Goal: Task Accomplishment & Management: Manage account settings

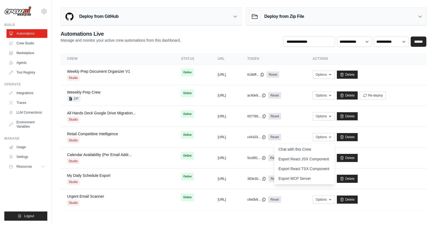
click at [239, 38] on div "**********" at bounding box center [244, 38] width 366 height 17
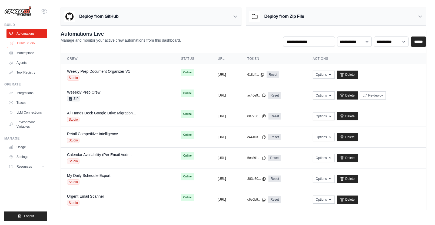
click at [28, 41] on link "Crew Studio" at bounding box center [27, 43] width 41 height 9
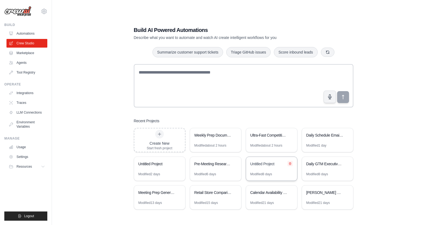
click at [291, 164] on icon at bounding box center [290, 164] width 2 height 2
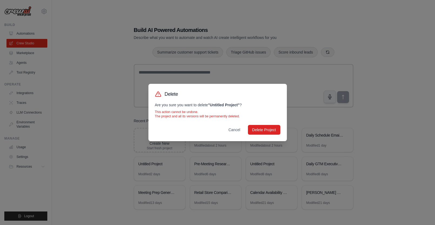
drag, startPoint x: 264, startPoint y: 129, endPoint x: 255, endPoint y: 149, distance: 21.6
click at [264, 129] on button "Delete Project" at bounding box center [264, 130] width 32 height 10
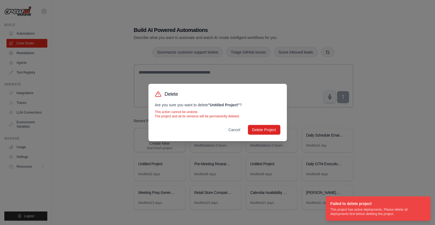
click at [385, 149] on div "Delete Are you sure you want to delete " Untitled Project " ? This action canno…" at bounding box center [217, 112] width 435 height 225
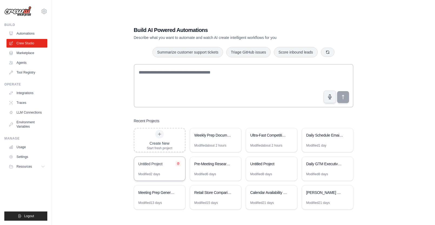
click at [179, 163] on icon at bounding box center [178, 163] width 3 height 3
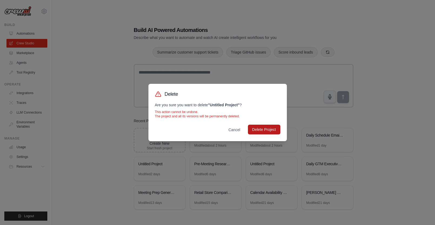
click at [259, 131] on button "Delete Project" at bounding box center [264, 130] width 32 height 10
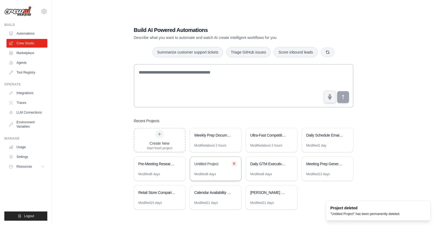
click at [233, 163] on icon at bounding box center [234, 164] width 2 height 2
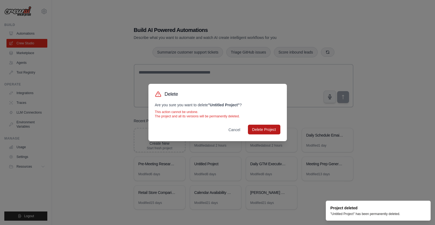
click at [264, 130] on button "Delete Project" at bounding box center [264, 130] width 32 height 10
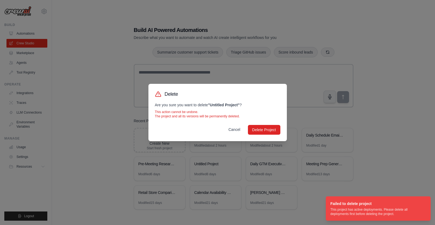
click at [239, 130] on button "Cancel" at bounding box center [234, 130] width 21 height 10
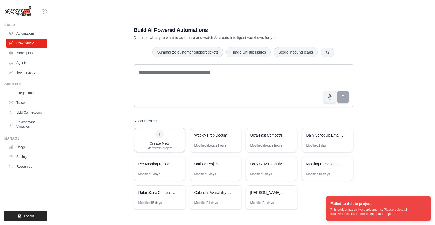
click at [127, 115] on div "Build AI Powered Automations Describe what you want to automate and watch AI cr…" at bounding box center [244, 117] width 366 height 225
click at [29, 35] on link "Automations" at bounding box center [27, 33] width 41 height 9
